Goal: Task Accomplishment & Management: Use online tool/utility

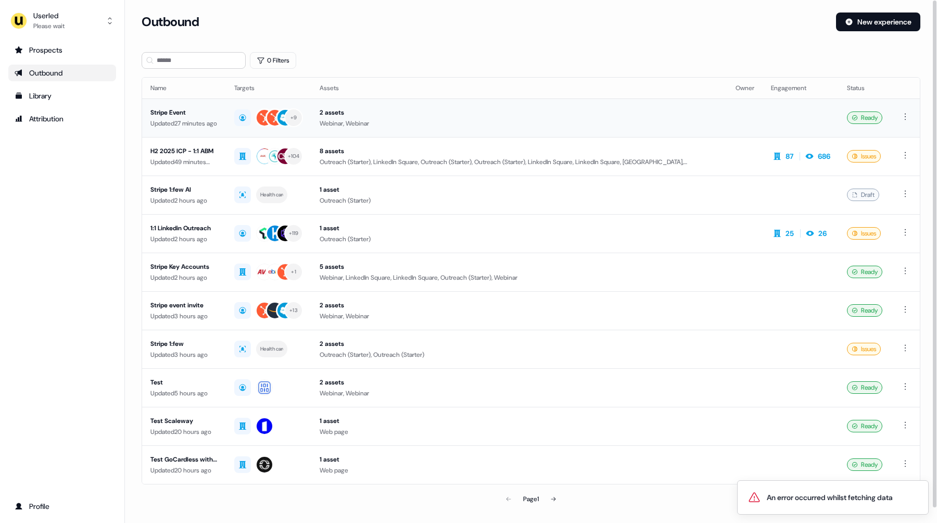
click at [198, 124] on div "Updated 27 minutes ago" at bounding box center [184, 123] width 67 height 10
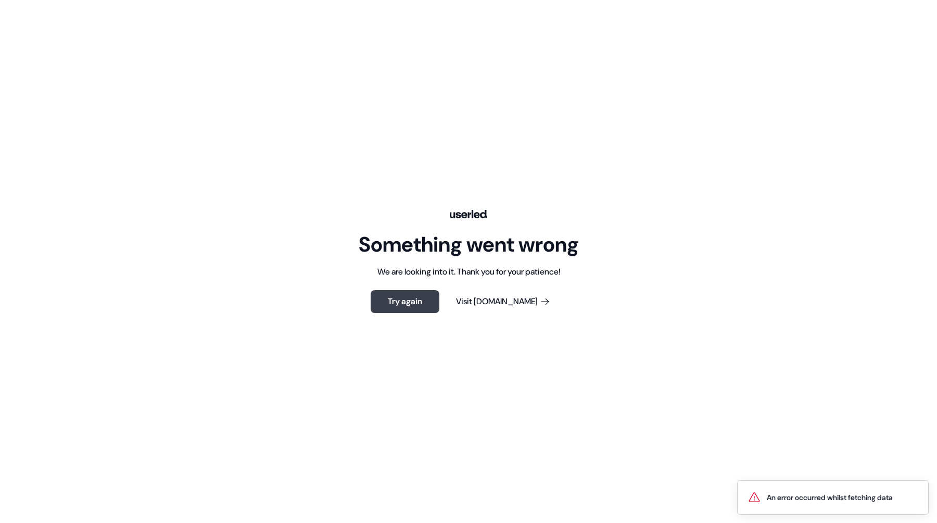
click at [424, 300] on button "Try again" at bounding box center [405, 301] width 69 height 23
click at [404, 299] on button "Try again" at bounding box center [405, 301] width 69 height 23
